Goal: Information Seeking & Learning: Learn about a topic

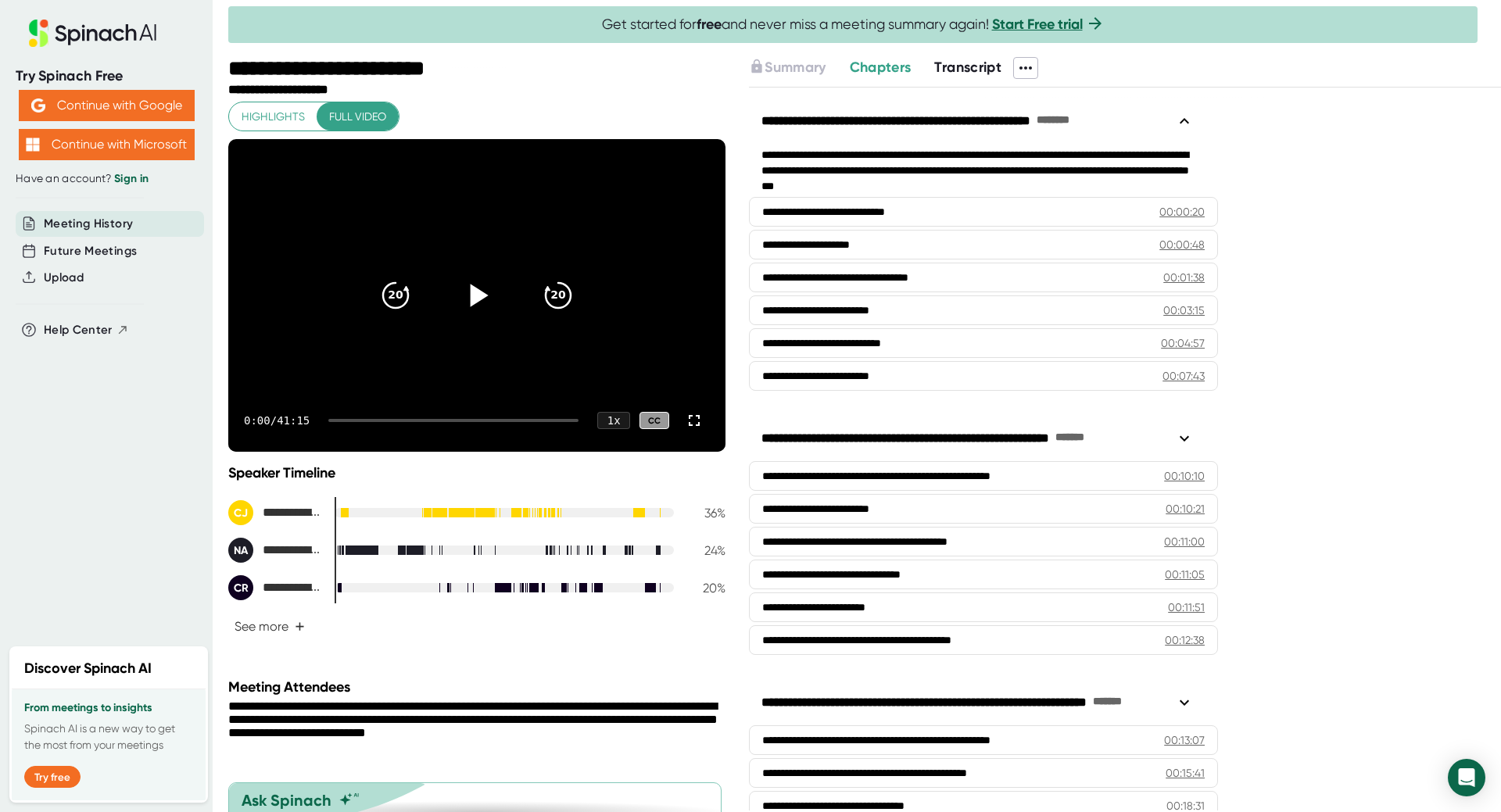
click at [463, 295] on icon at bounding box center [476, 295] width 39 height 39
click at [378, 421] on div at bounding box center [453, 420] width 251 height 3
click at [380, 417] on div "0:20 / 41:15 1 x CC" at bounding box center [477, 420] width 498 height 62
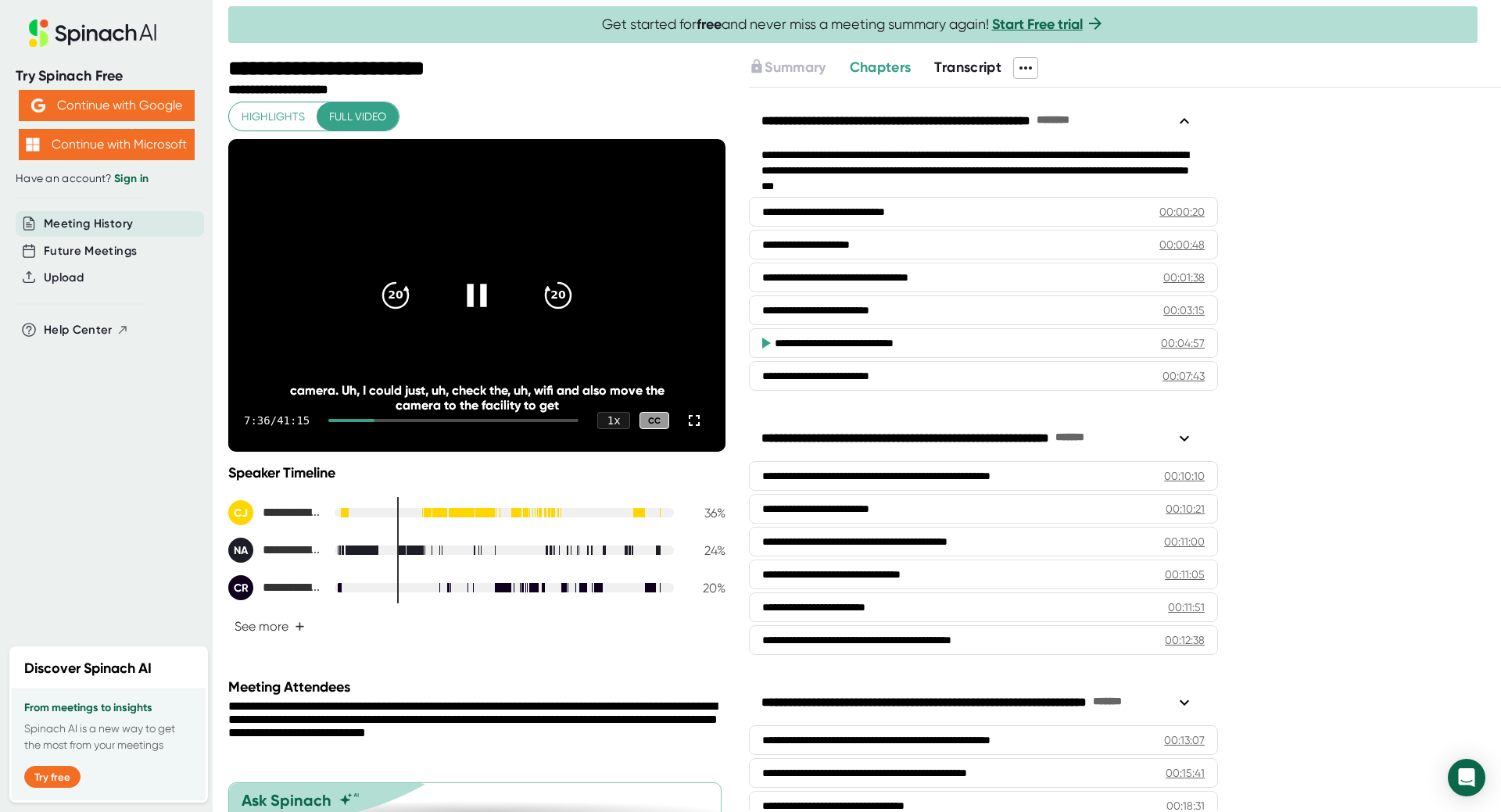
click at [451, 415] on div "7:36 / 41:15 1 x CC" at bounding box center [477, 420] width 498 height 62
click at [468, 415] on div "7:37 / 41:15 1 x CC" at bounding box center [477, 420] width 498 height 62
click at [468, 414] on div "7:38 / 41:15 1 x CC" at bounding box center [477, 420] width 498 height 62
